Goal: Find specific page/section: Find specific page/section

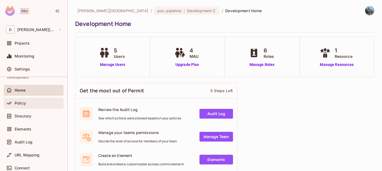
scroll to position [14, 0]
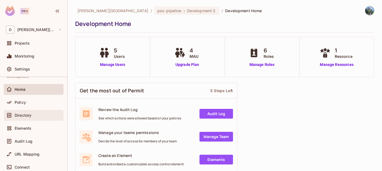
click at [41, 119] on div "Directory" at bounding box center [34, 115] width 60 height 11
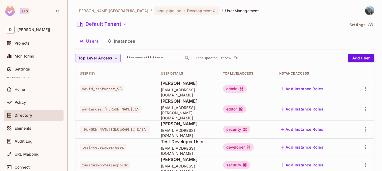
scroll to position [10, 0]
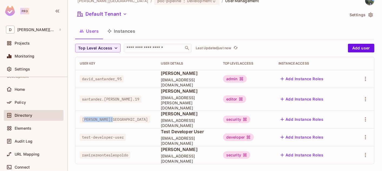
drag, startPoint x: 83, startPoint y: 115, endPoint x: 114, endPoint y: 119, distance: 30.8
click at [114, 119] on td "[PERSON_NAME][GEOGRAPHIC_DATA]" at bounding box center [115, 119] width 81 height 18
drag, startPoint x: 114, startPoint y: 119, endPoint x: 107, endPoint y: 113, distance: 8.6
click at [107, 116] on span "[PERSON_NAME][GEOGRAPHIC_DATA]" at bounding box center [115, 119] width 71 height 7
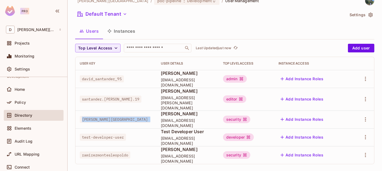
click at [107, 116] on span "[PERSON_NAME][GEOGRAPHIC_DATA]" at bounding box center [115, 119] width 71 height 7
copy span "[PERSON_NAME][GEOGRAPHIC_DATA]"
